Goal: Find specific page/section: Find specific page/section

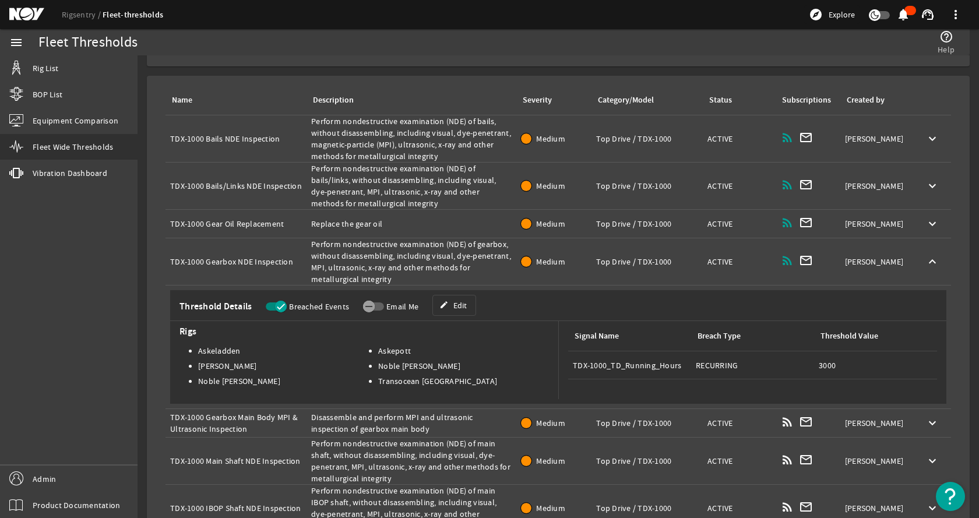
scroll to position [117, 0]
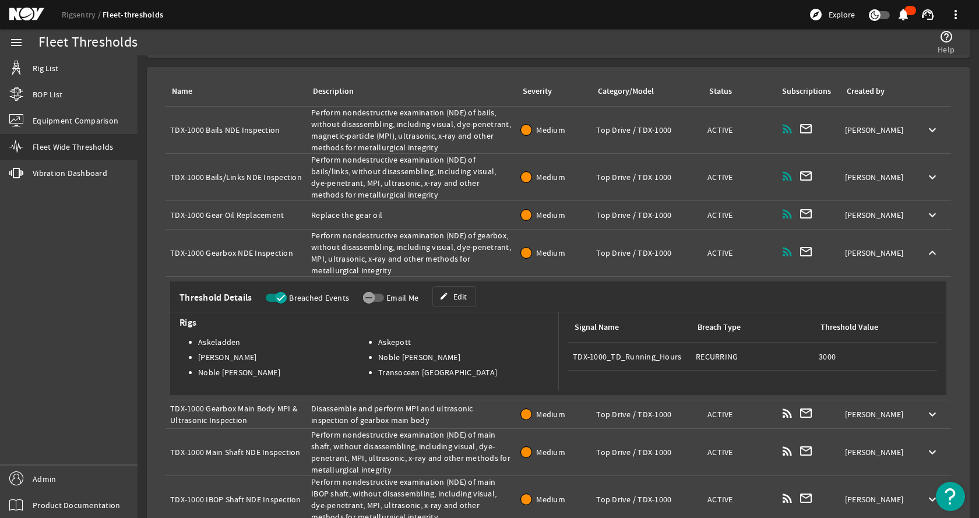
click at [259, 135] on div "Name: TDX-1000 Bails NDE Inspection" at bounding box center [236, 130] width 132 height 12
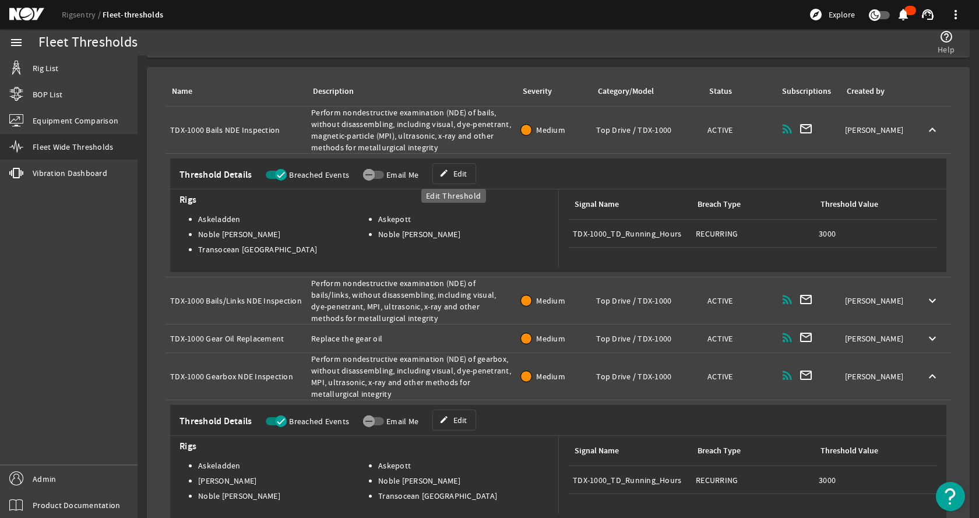
click at [468, 170] on span at bounding box center [454, 174] width 43 height 28
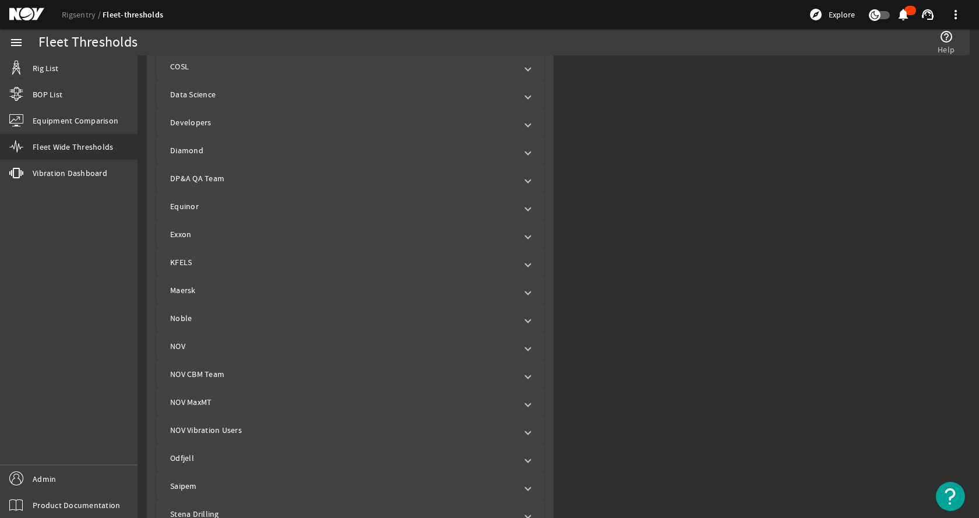
scroll to position [696, 0]
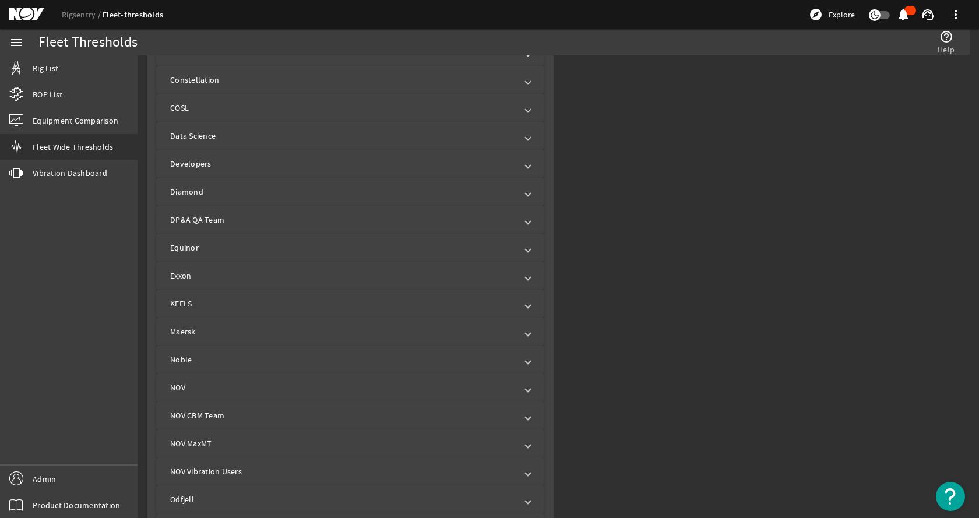
click at [257, 246] on mat-panel-title "Equinor" at bounding box center [343, 248] width 346 height 12
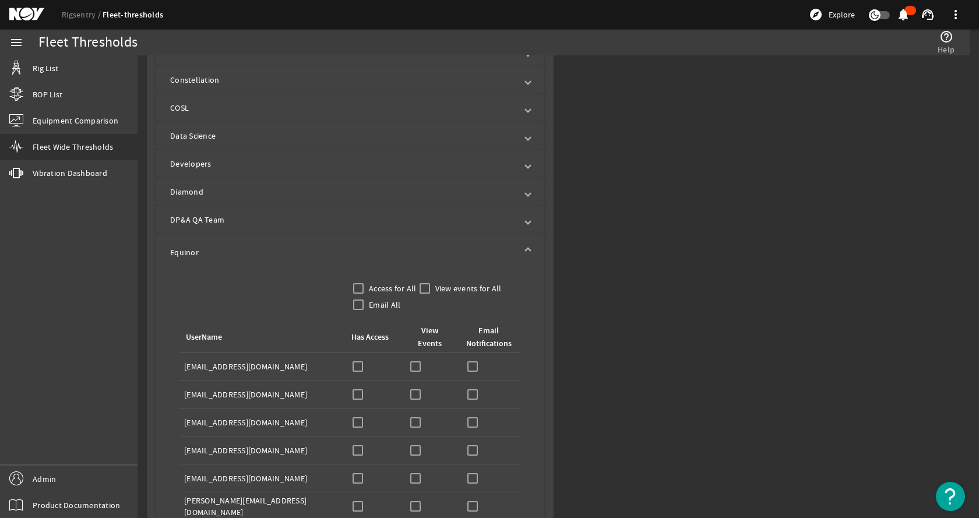
click at [260, 247] on mat-panel-title "Equinor" at bounding box center [343, 252] width 346 height 12
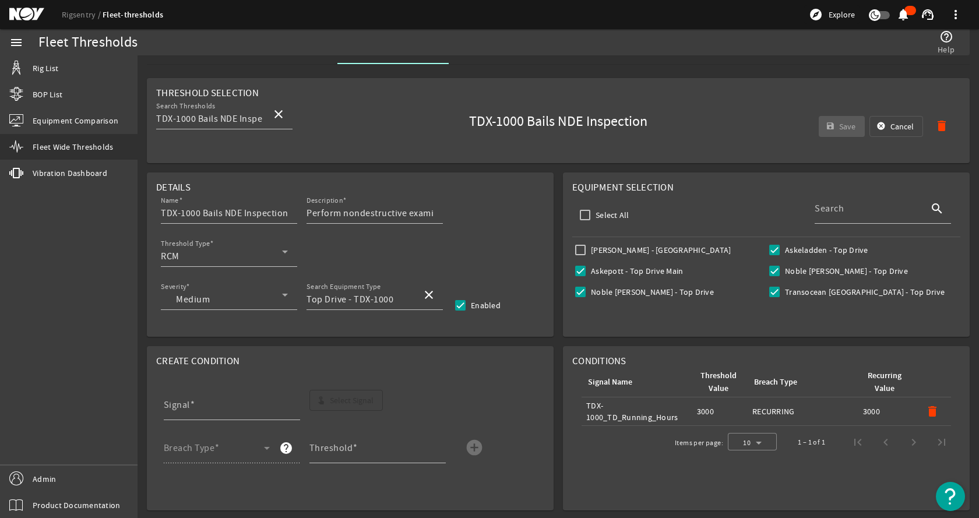
scroll to position [0, 0]
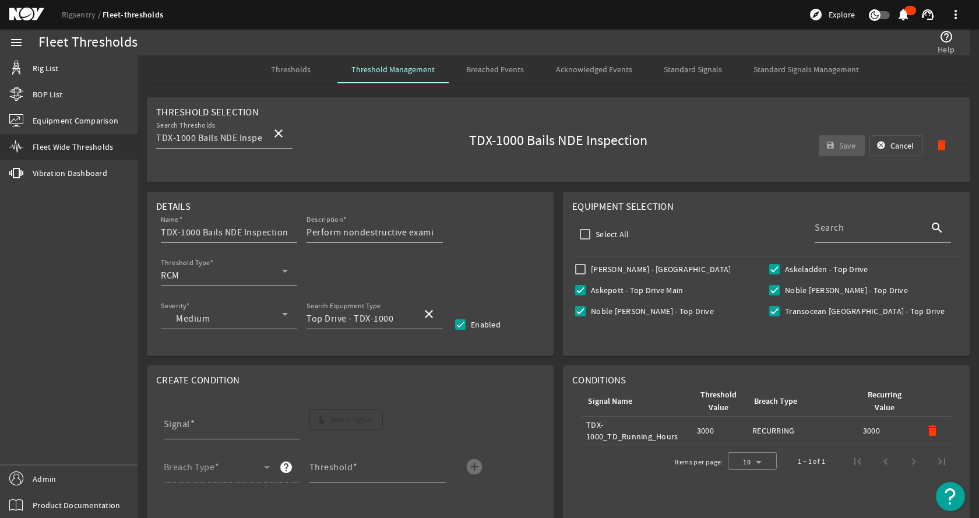
click at [558, 192] on rigsentry-mat-card "Equipment Selection Select All Search search [PERSON_NAME] - Top Drive Main Ask…" at bounding box center [766, 274] width 416 height 174
click at [877, 137] on span "button" at bounding box center [896, 146] width 52 height 28
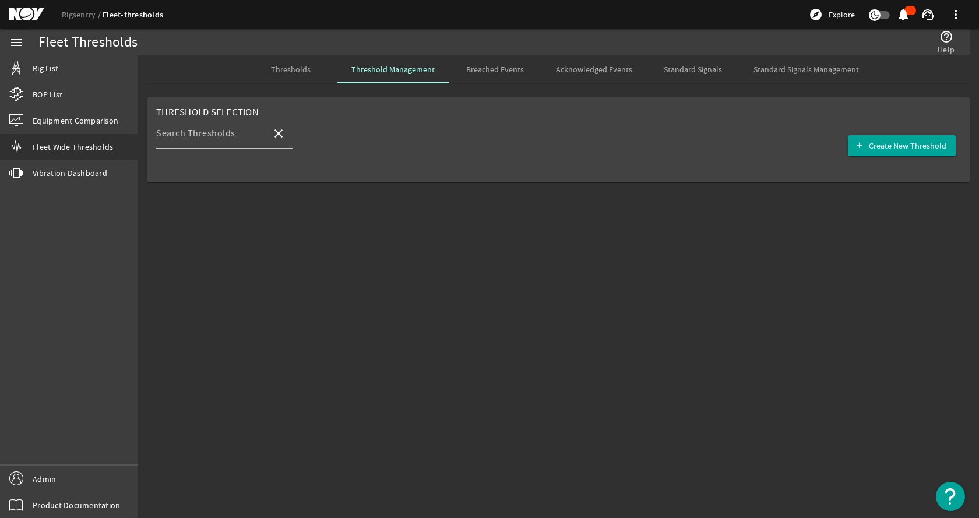
click at [295, 69] on span "Thresholds" at bounding box center [291, 69] width 40 height 8
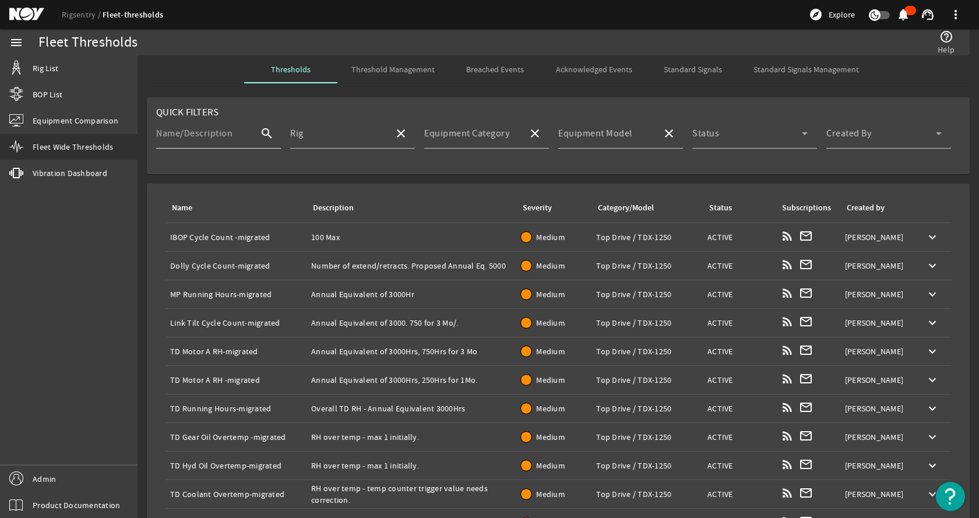
click at [220, 137] on mat-label "Name/Description" at bounding box center [194, 134] width 76 height 12
click at [220, 137] on input "Name/Description" at bounding box center [203, 138] width 94 height 14
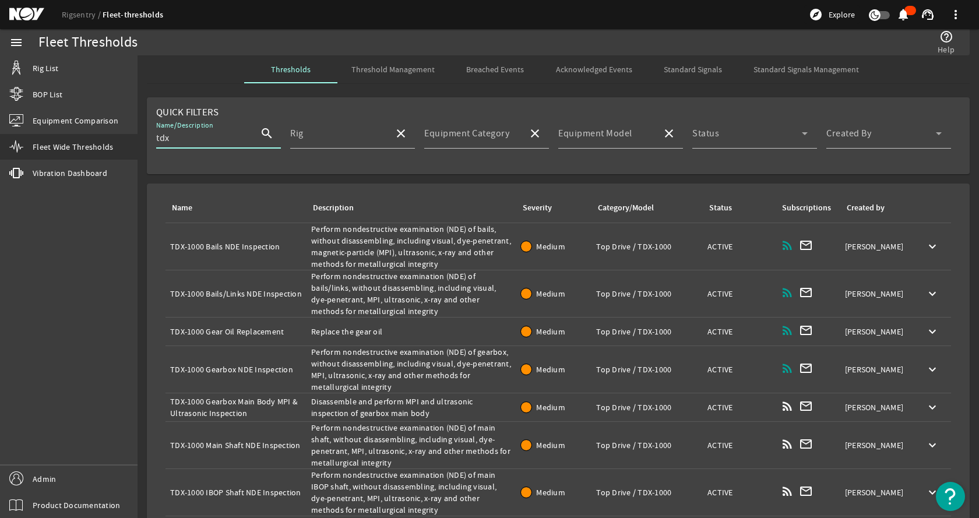
type input "tdx"
click at [244, 248] on div "Name: TDX-1000 Bails NDE Inspection" at bounding box center [236, 247] width 132 height 12
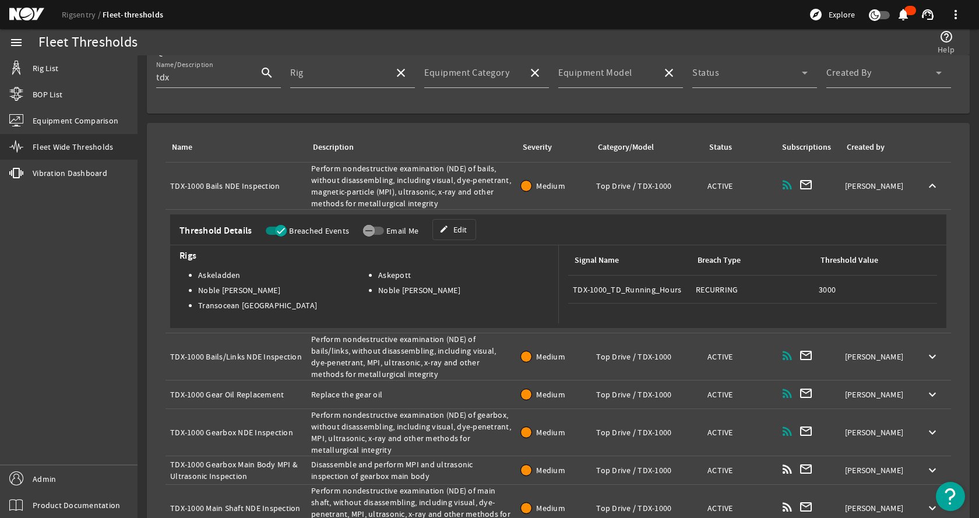
scroll to position [58, 0]
click at [212, 187] on div "Name: TDX-1000 Bails NDE Inspection" at bounding box center [236, 188] width 132 height 12
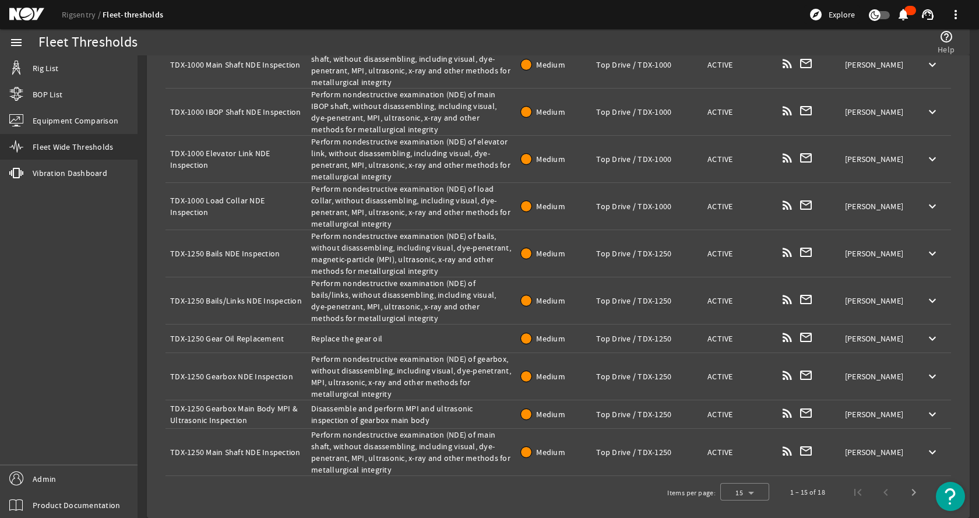
scroll to position [385, 0]
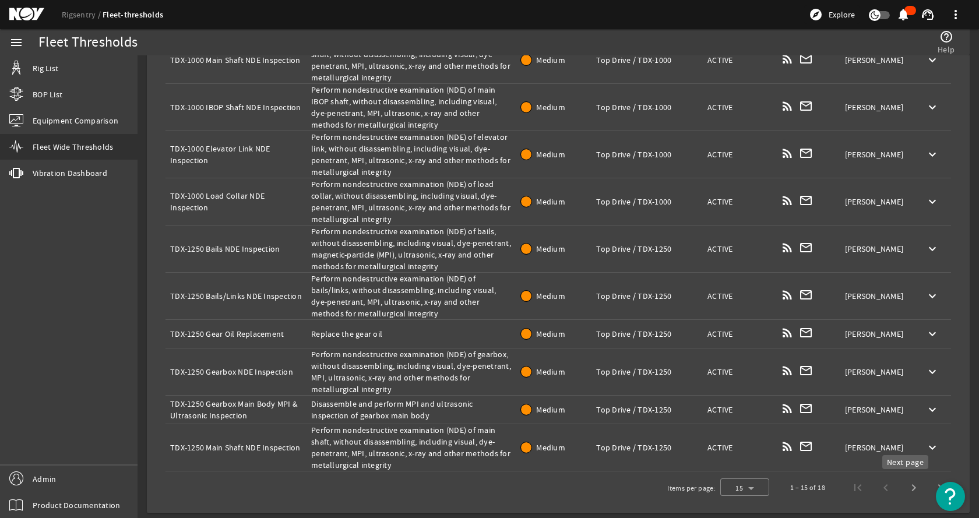
click at [901, 491] on span "Next page" at bounding box center [914, 488] width 28 height 28
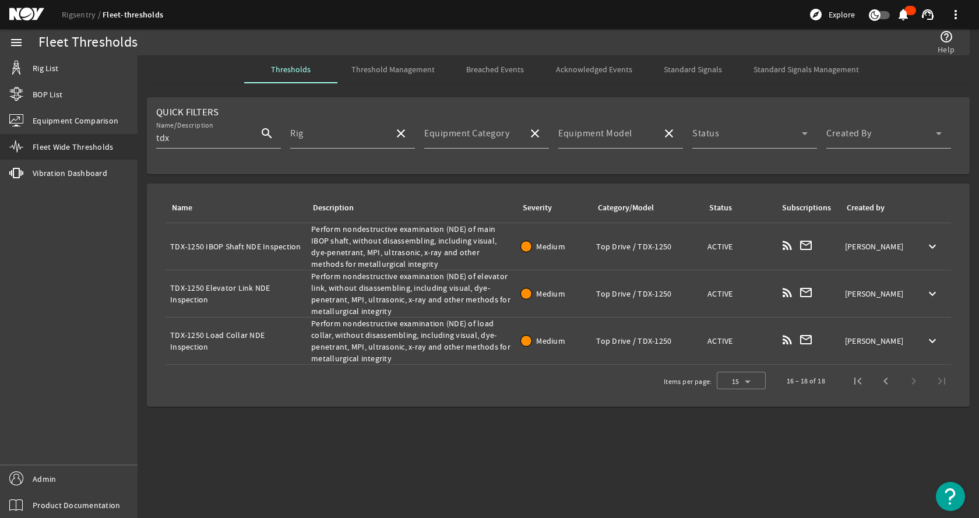
scroll to position [0, 0]
click at [274, 334] on td "Name: TDX-1250 Load Collar NDE Inspection" at bounding box center [235, 341] width 141 height 47
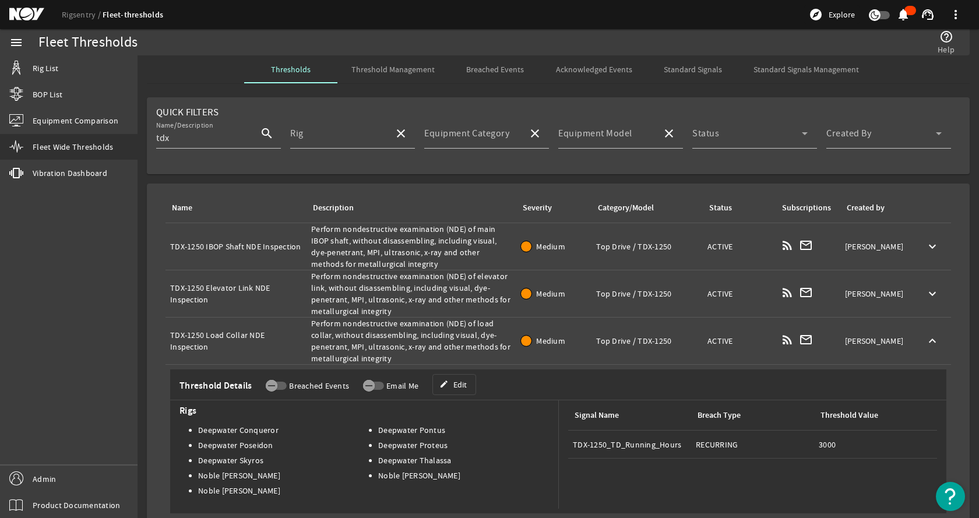
scroll to position [47, 0]
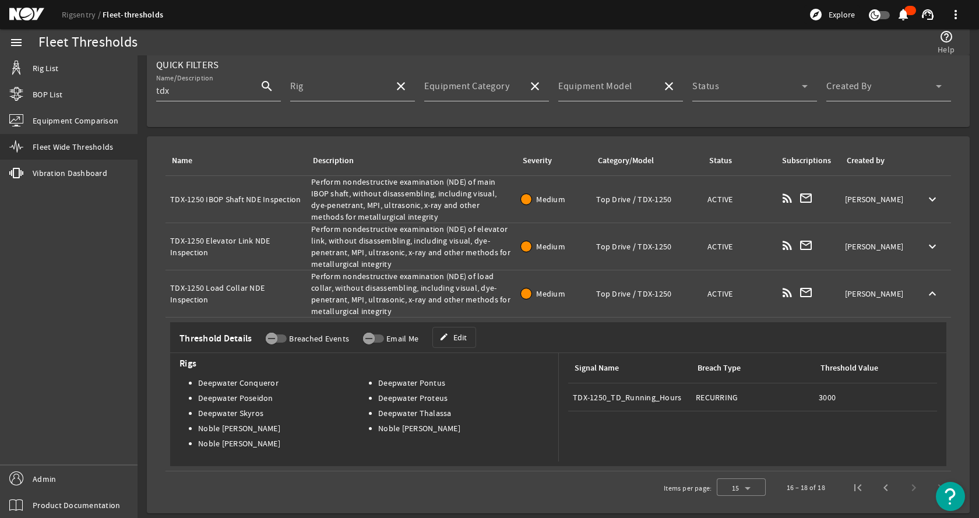
click at [244, 278] on td "Name: TDX-1250 Load Collar NDE Inspection" at bounding box center [235, 293] width 141 height 47
